Goal: Task Accomplishment & Management: Manage account settings

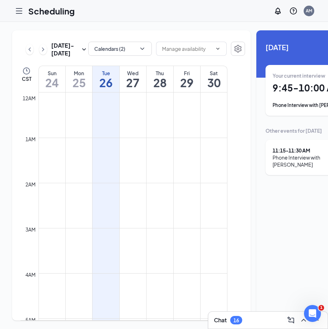
scroll to position [348, 0]
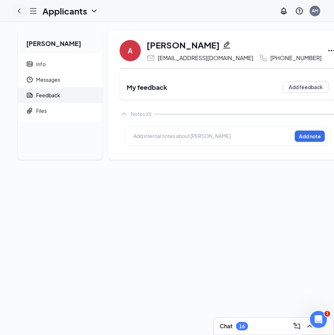
click at [19, 10] on icon "ChevronLeft" at bounding box center [19, 11] width 8 height 8
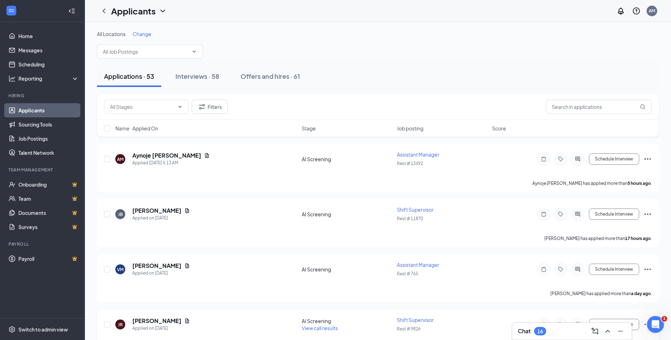
click at [327, 329] on span "View call results" at bounding box center [320, 328] width 36 height 6
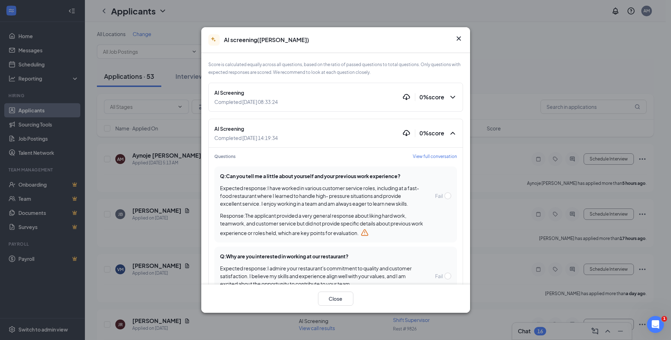
click at [333, 153] on span "View full conversation" at bounding box center [435, 156] width 44 height 6
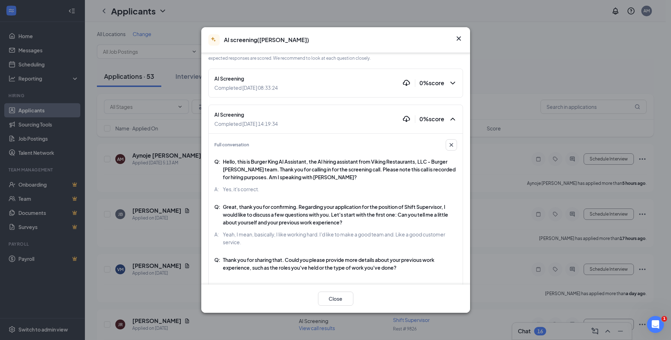
scroll to position [18, 0]
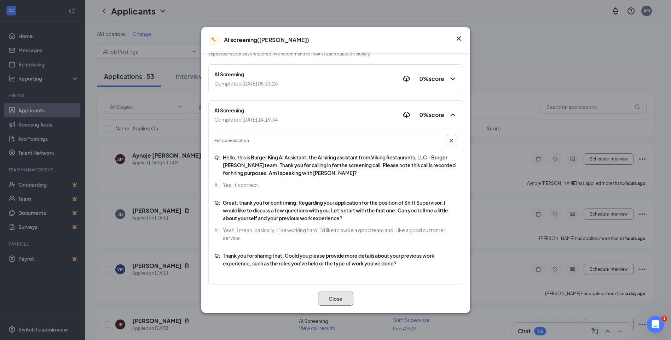
click at [333, 297] on button "Close" at bounding box center [335, 299] width 35 height 14
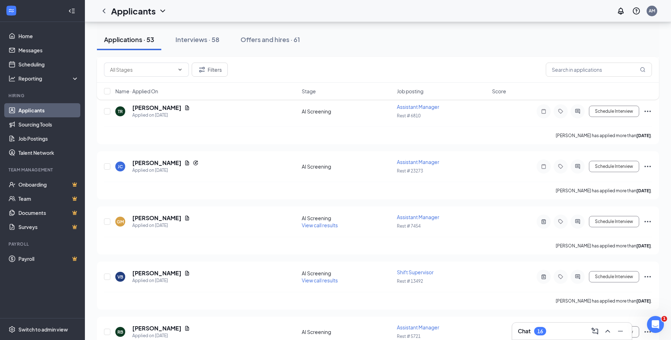
scroll to position [276, 0]
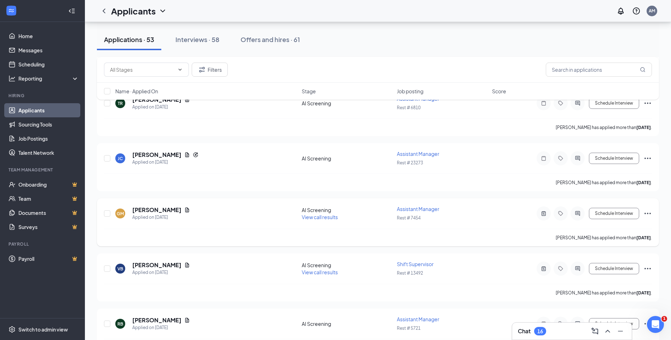
click at [322, 218] on span "View call results" at bounding box center [320, 217] width 36 height 6
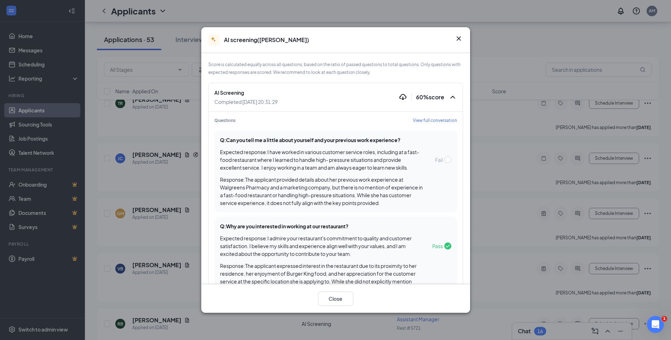
click at [333, 119] on span "View full conversation" at bounding box center [435, 120] width 44 height 6
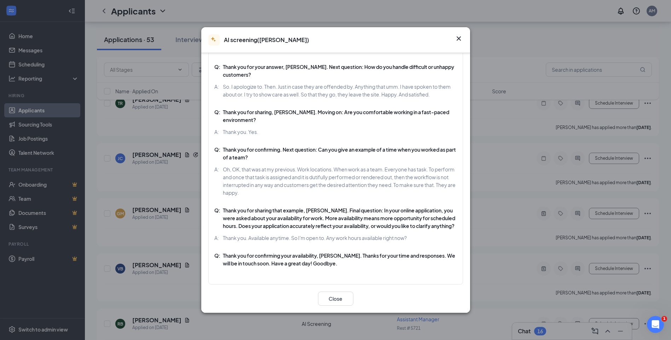
scroll to position [559, 0]
click at [333, 39] on icon "Cross" at bounding box center [458, 38] width 8 height 8
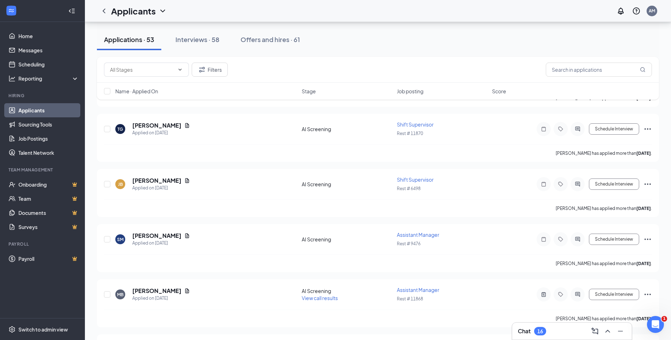
scroll to position [731, 0]
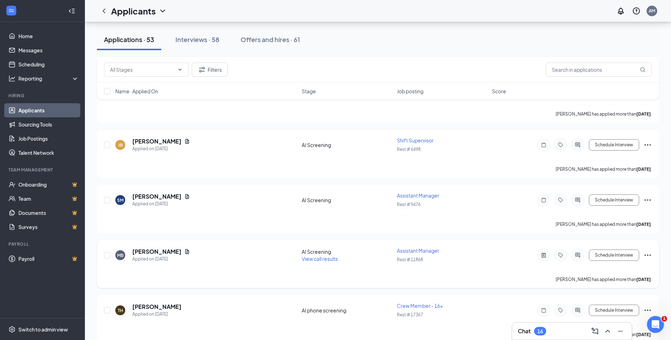
click at [318, 259] on span "View call results" at bounding box center [320, 259] width 36 height 6
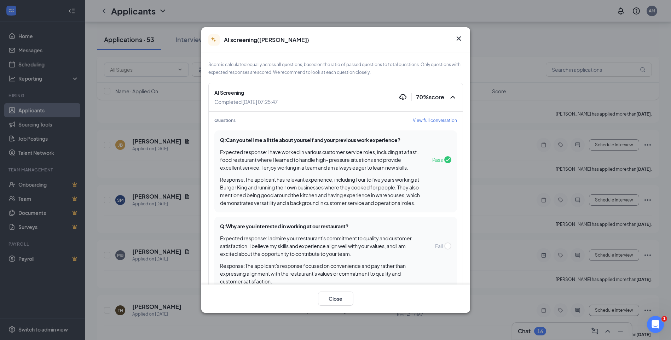
click at [333, 36] on icon "Cross" at bounding box center [458, 38] width 8 height 8
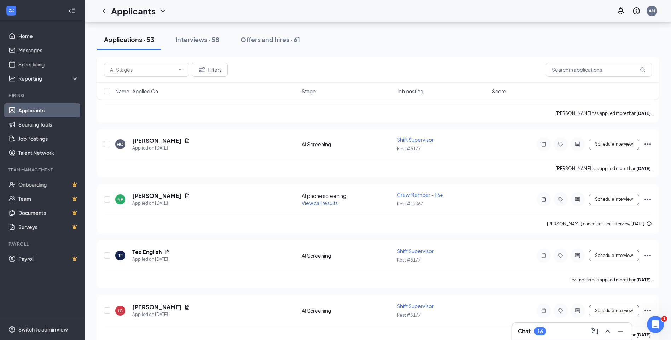
scroll to position [981, 0]
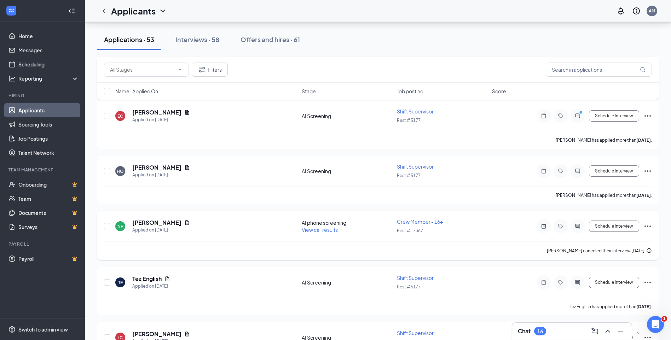
click at [326, 230] on span "View call results" at bounding box center [320, 230] width 36 height 6
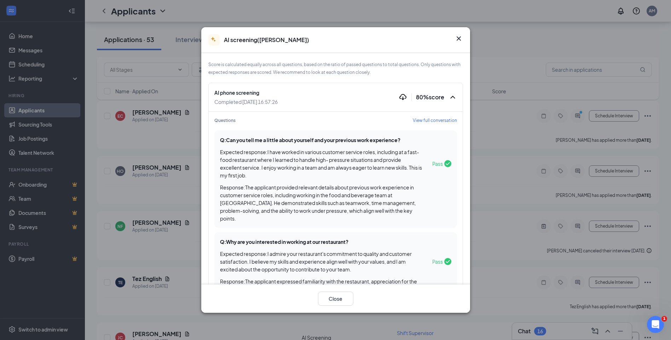
click at [333, 36] on icon "Cross" at bounding box center [458, 38] width 8 height 8
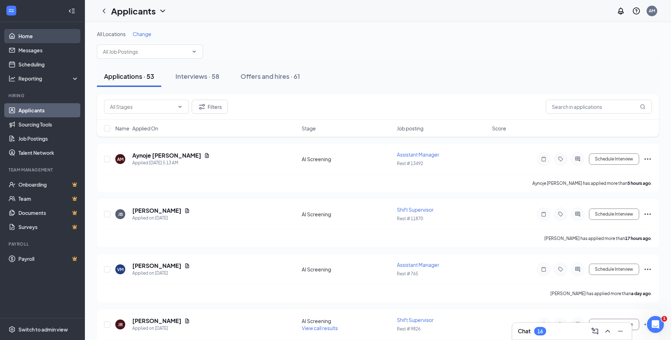
click at [37, 35] on link "Home" at bounding box center [48, 36] width 60 height 14
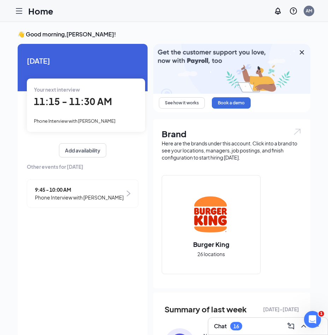
click at [84, 121] on span "Phone Interview with [PERSON_NAME]" at bounding box center [75, 121] width 82 height 6
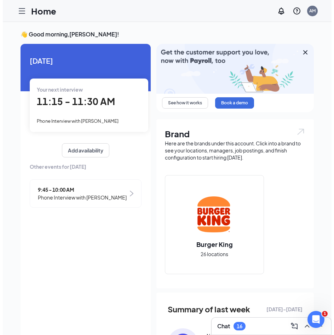
scroll to position [3, 0]
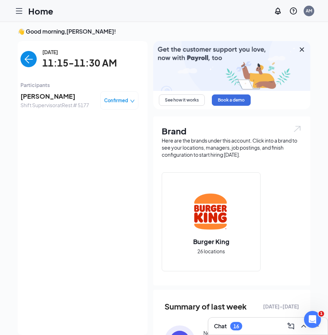
click at [54, 99] on span "Crystal Walker" at bounding box center [55, 96] width 69 height 10
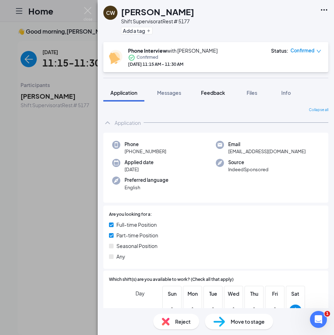
click at [206, 94] on span "Feedback" at bounding box center [213, 92] width 24 height 6
